Goal: Task Accomplishment & Management: Use online tool/utility

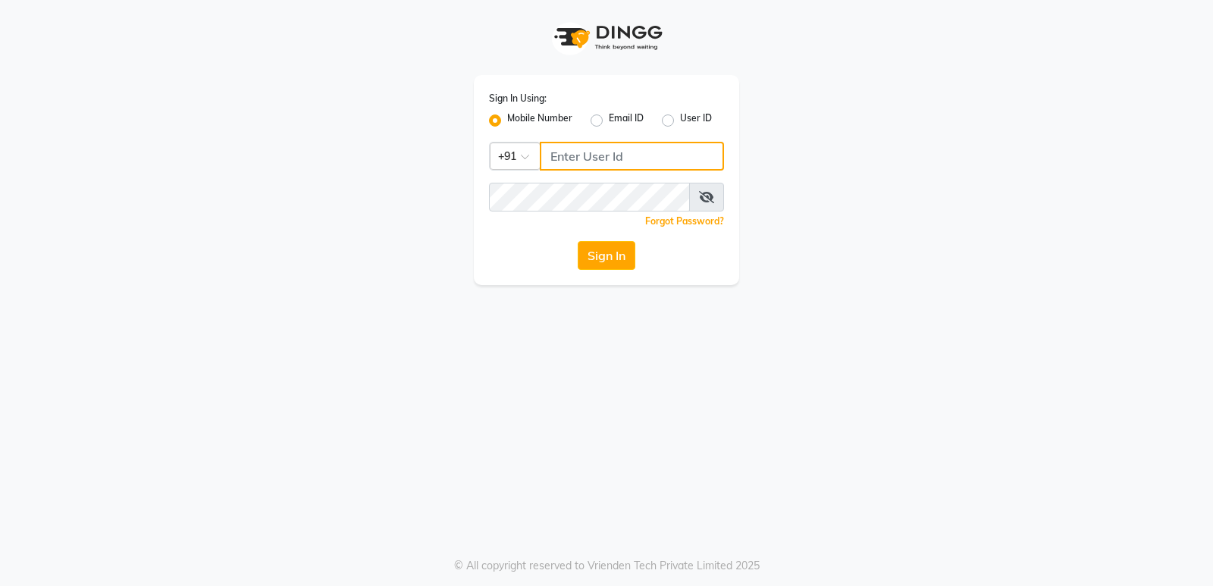
type input "9206566566"
click at [606, 156] on input "9206566566" at bounding box center [632, 156] width 184 height 29
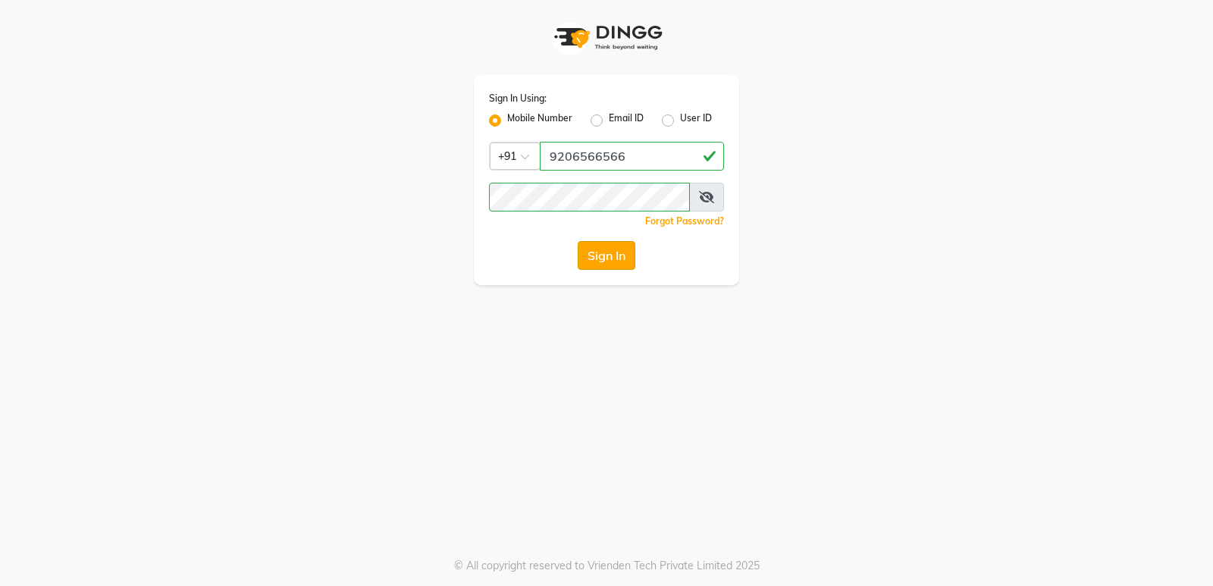
click at [618, 258] on button "Sign In" at bounding box center [606, 255] width 58 height 29
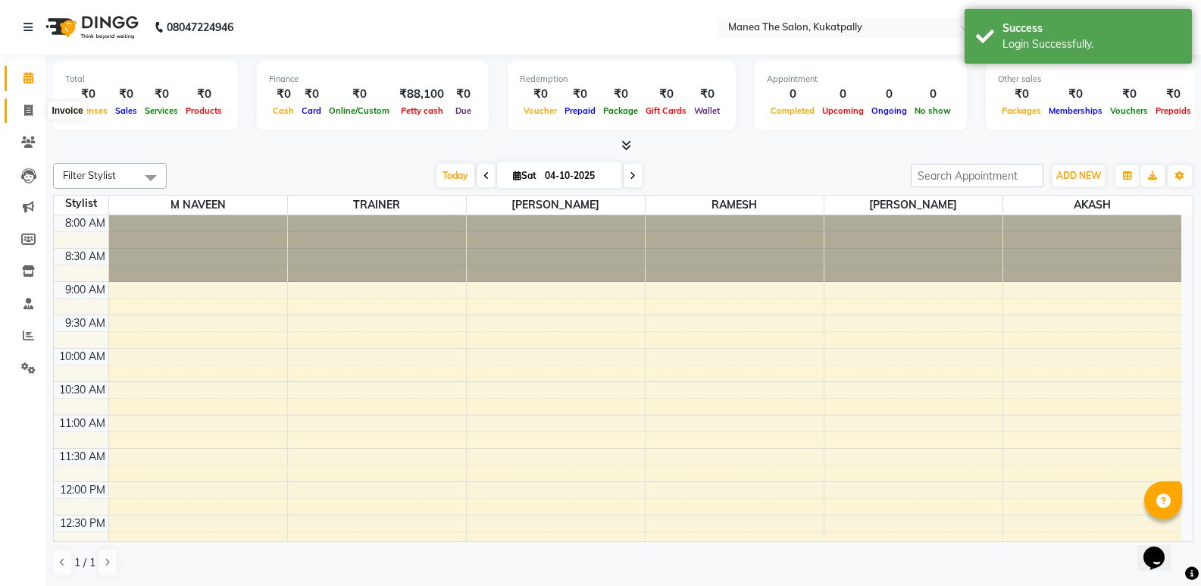
click at [34, 105] on span at bounding box center [28, 110] width 27 height 17
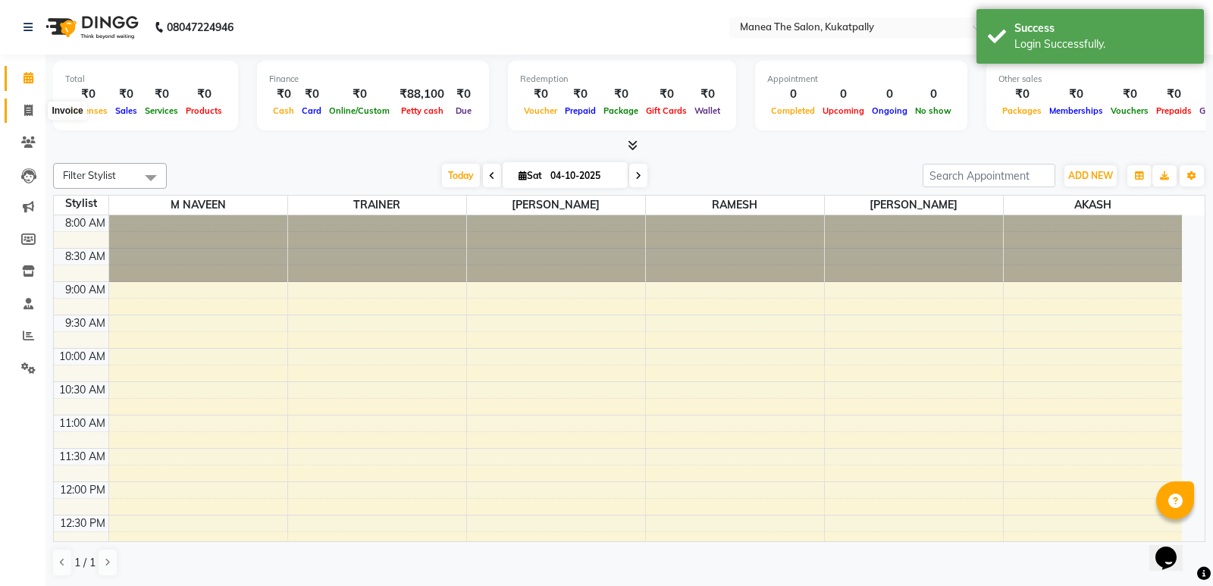
select select "5471"
select select "service"
